Goal: Download file/media

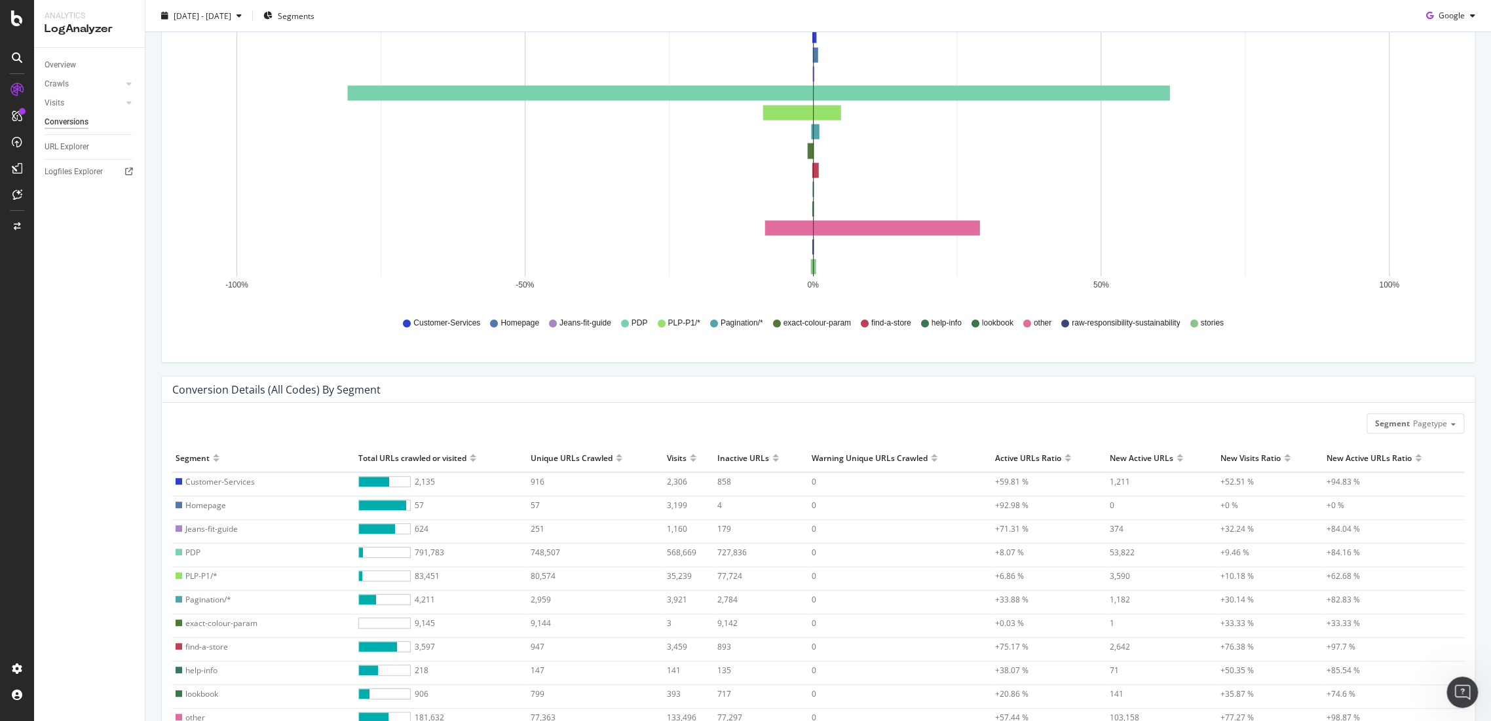
scroll to position [1, 0]
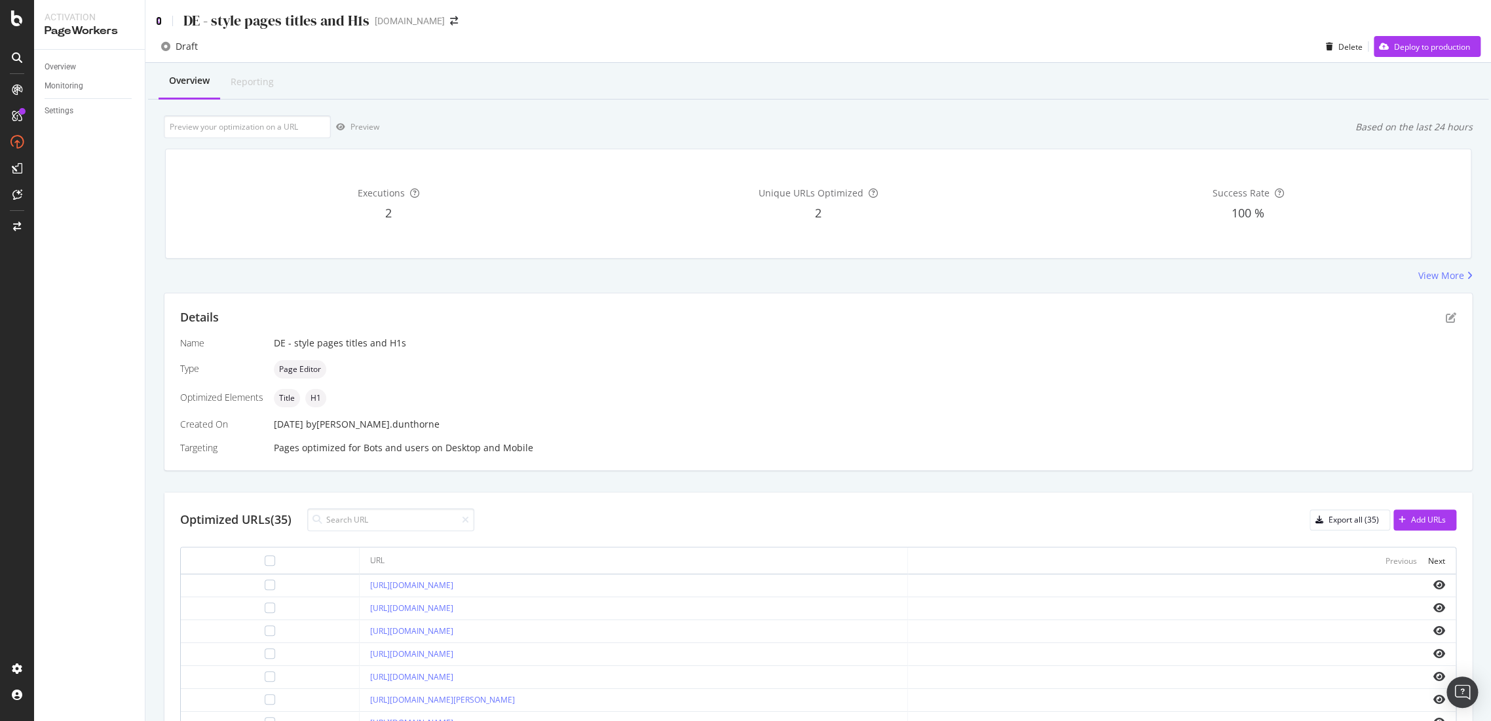
click at [157, 16] on icon at bounding box center [159, 20] width 6 height 9
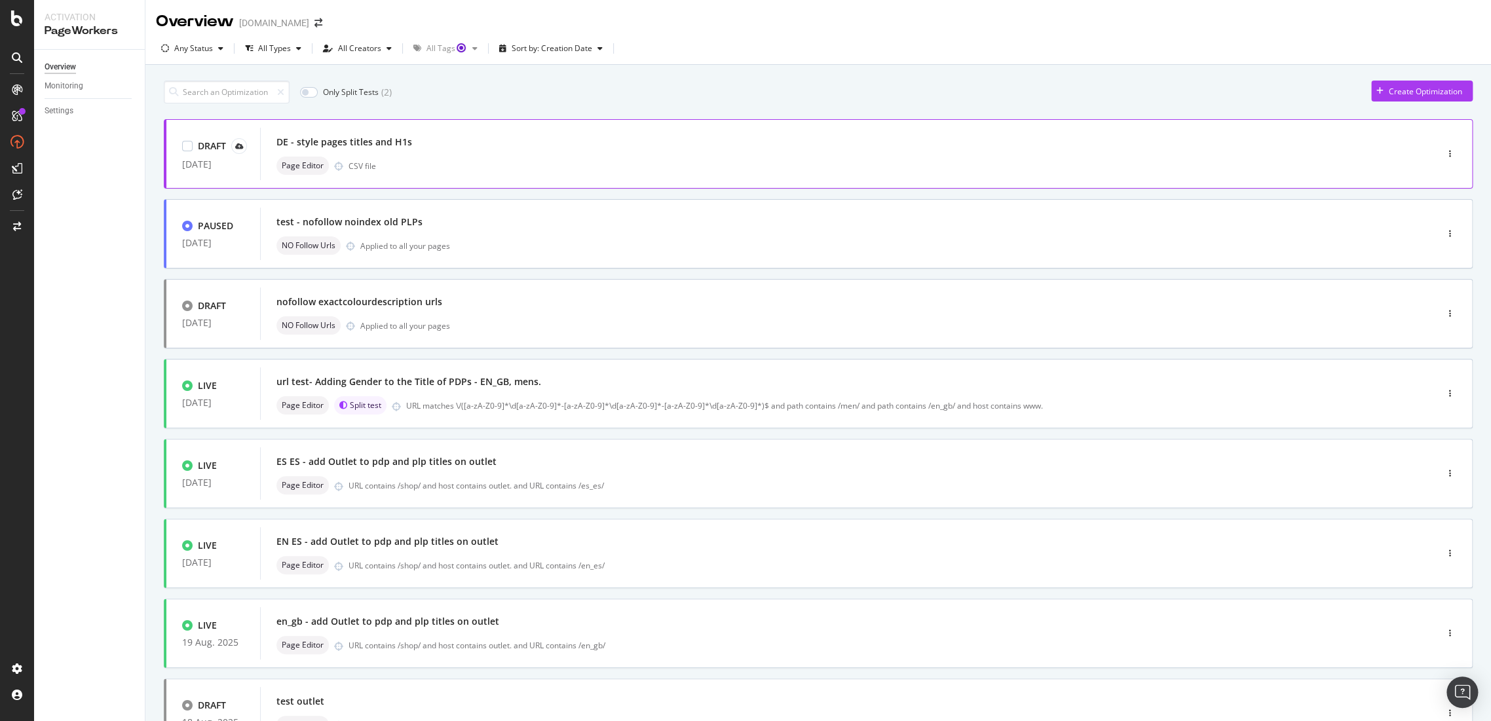
click at [358, 137] on div "DE - style pages titles and H1s" at bounding box center [345, 142] width 136 height 13
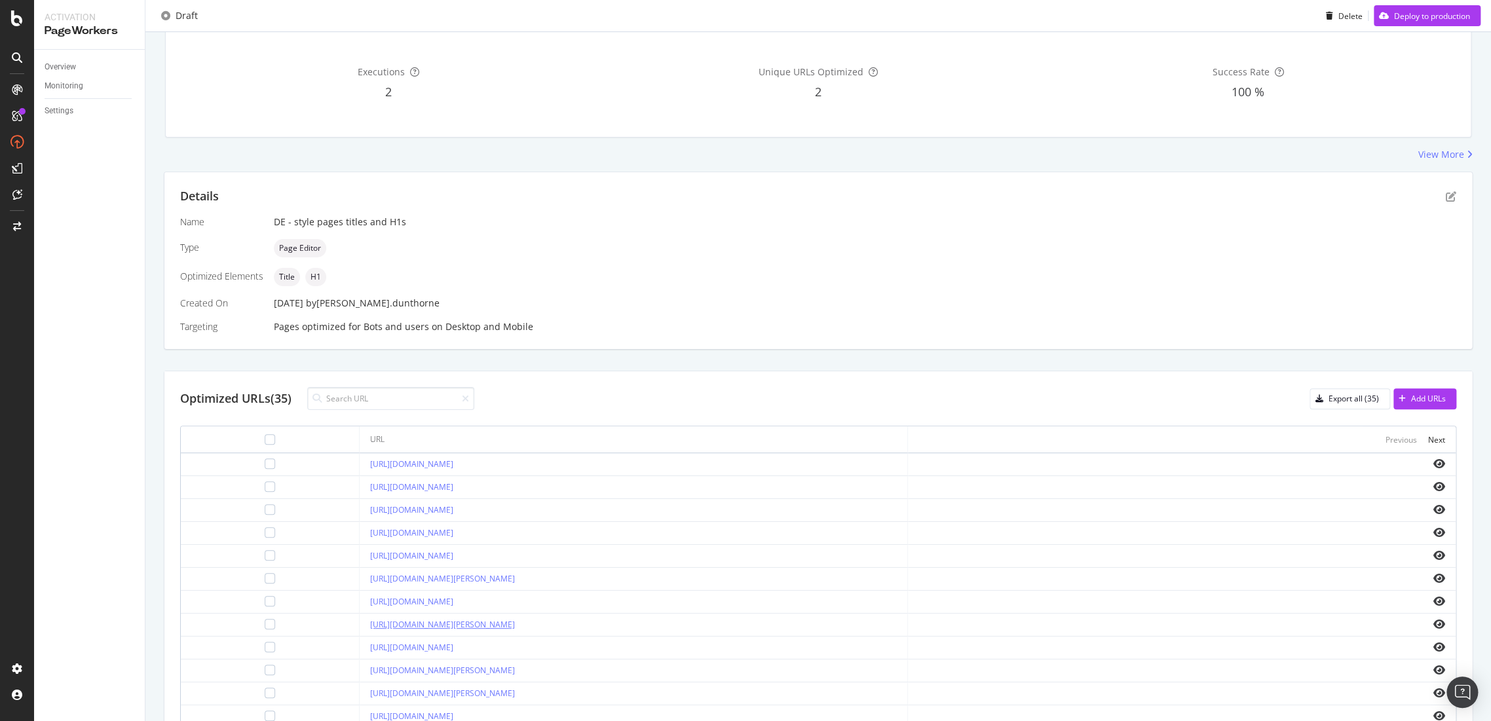
scroll to position [258, 0]
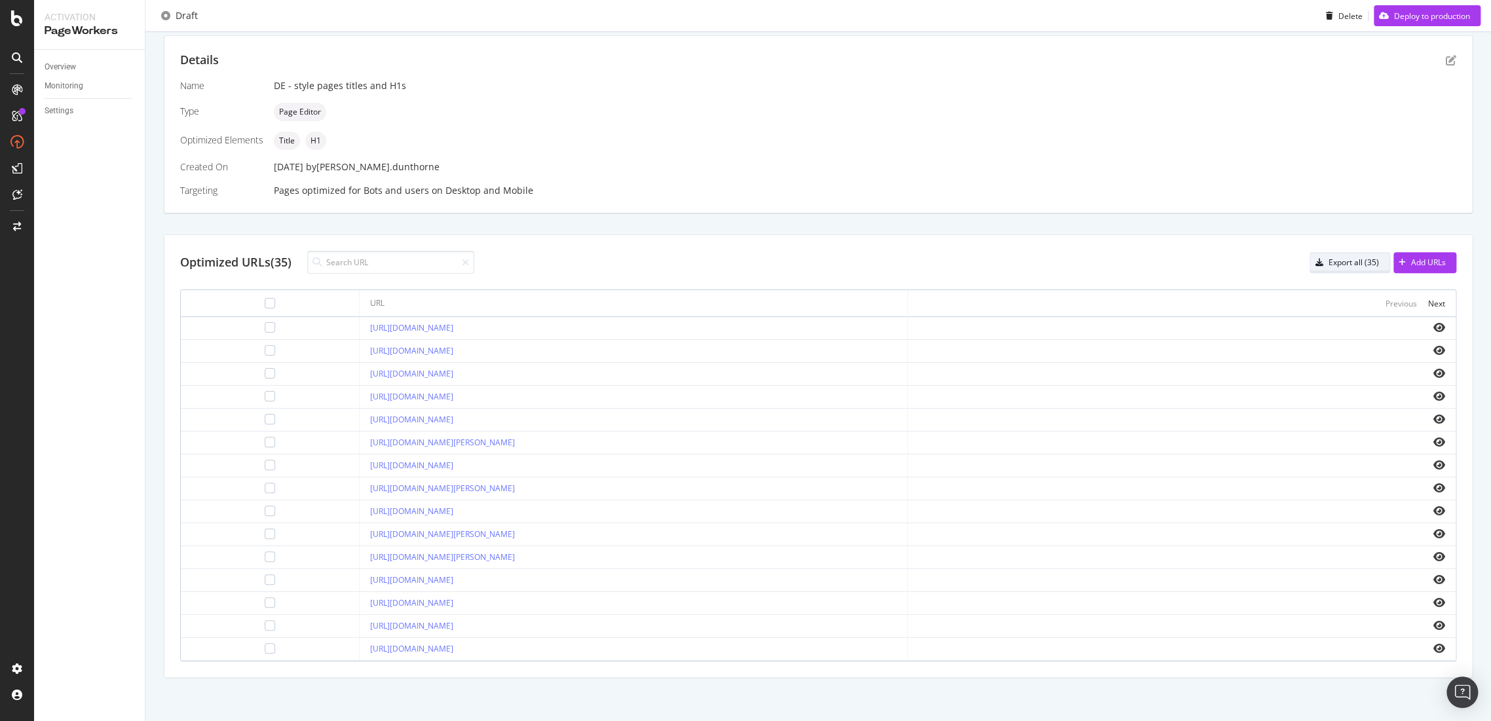
click at [1332, 269] on div "Export all (35)" at bounding box center [1344, 263] width 69 height 18
